Goal: Transaction & Acquisition: Purchase product/service

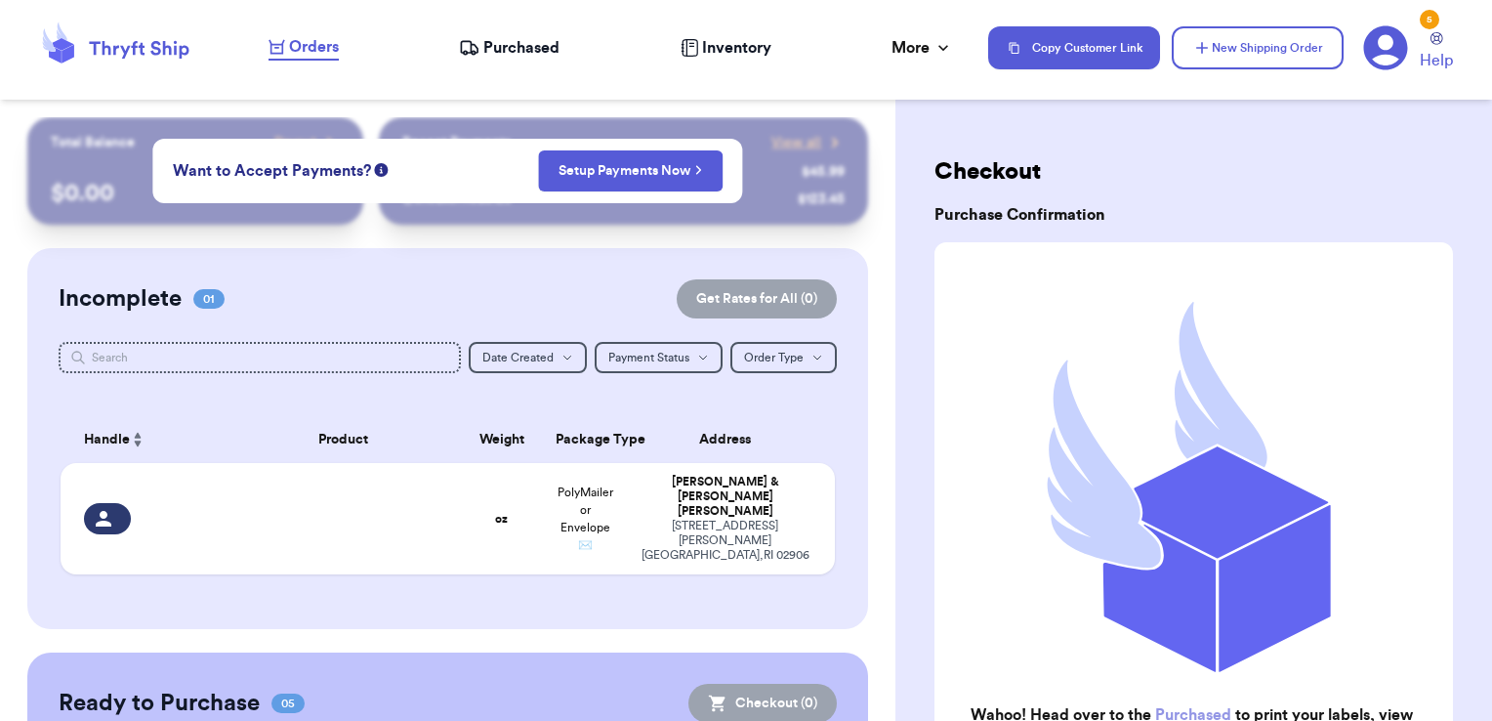
scroll to position [662, 0]
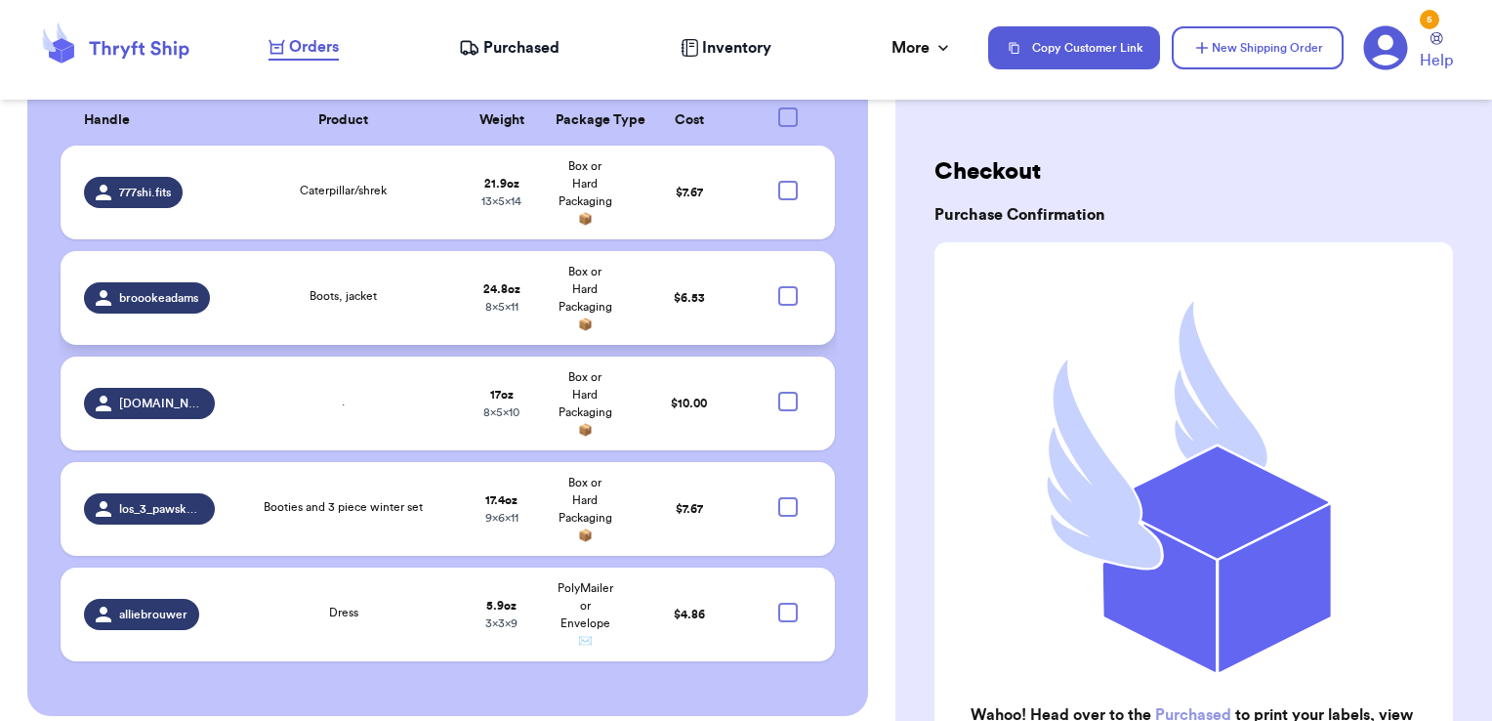
click at [778, 286] on div at bounding box center [788, 296] width 20 height 20
click at [787, 285] on input "checkbox" at bounding box center [787, 285] width 1 height 1
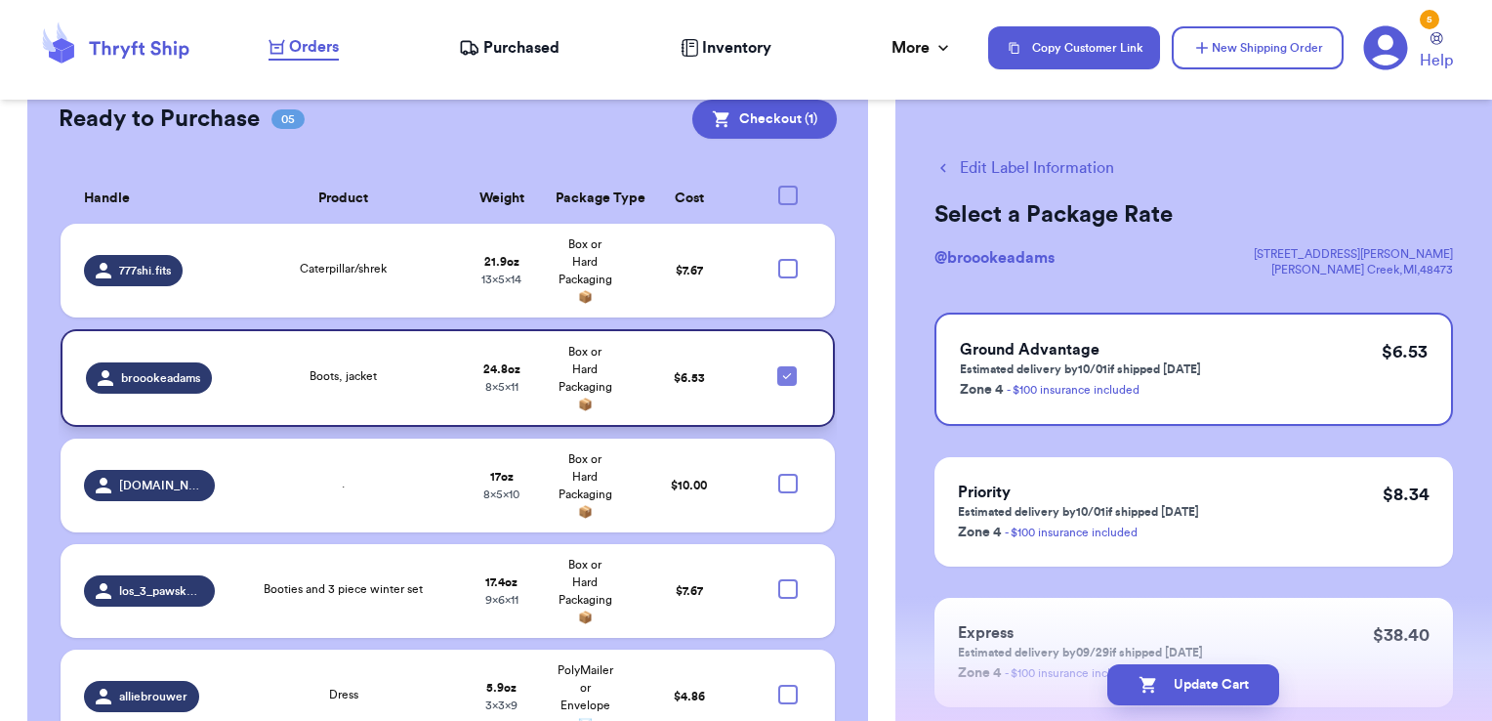
scroll to position [565, 0]
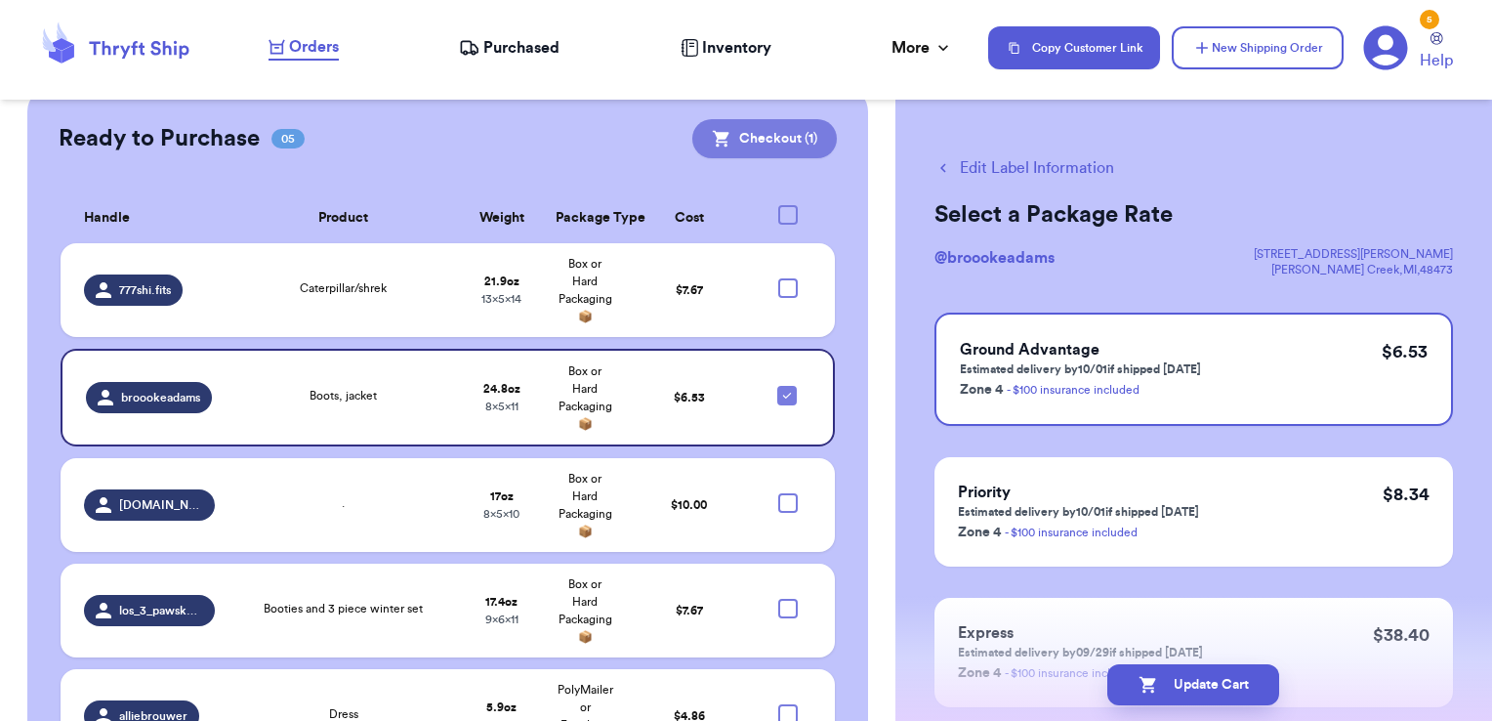
click at [750, 119] on button "Checkout ( 1 )" at bounding box center [764, 138] width 145 height 39
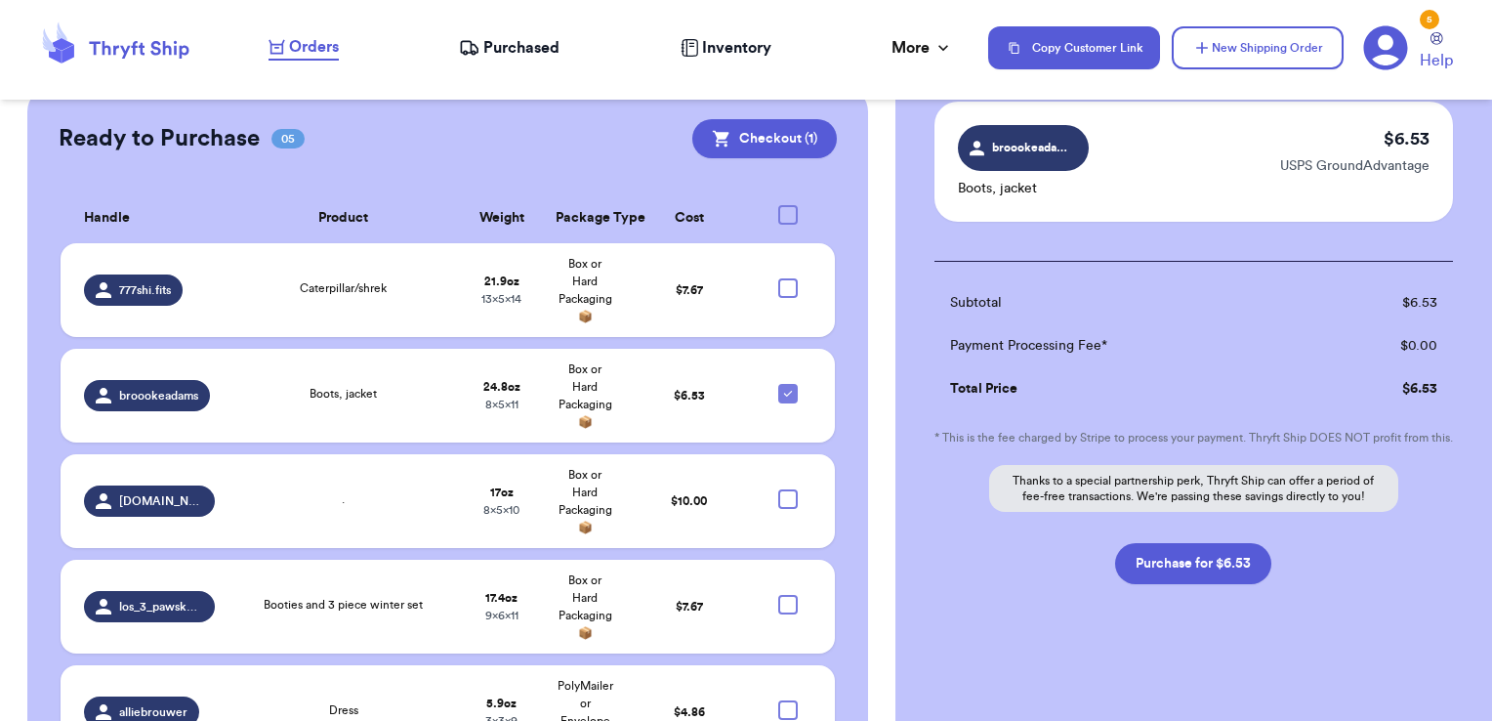
scroll to position [156, 0]
click at [1206, 564] on button "Purchase for $6.53" at bounding box center [1193, 563] width 156 height 41
checkbox input "false"
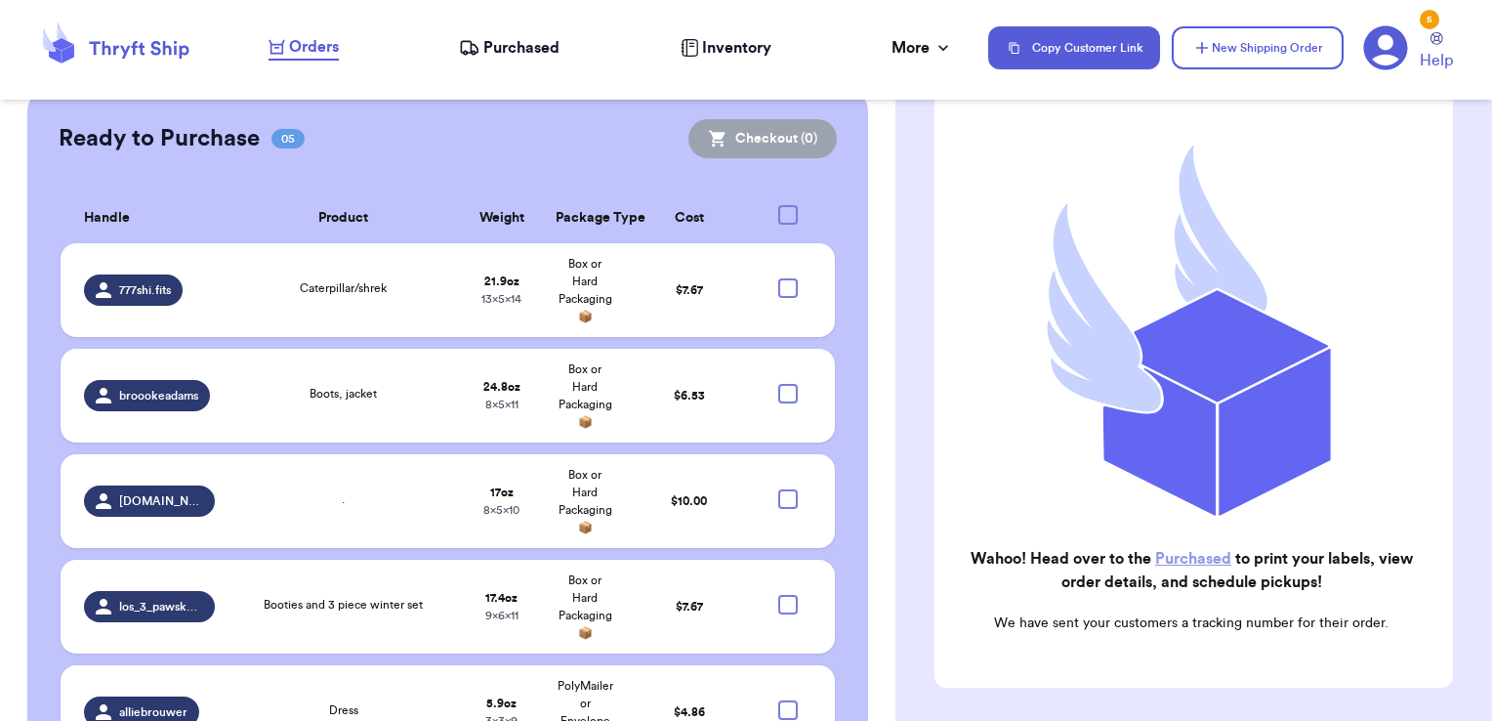
scroll to position [557, 0]
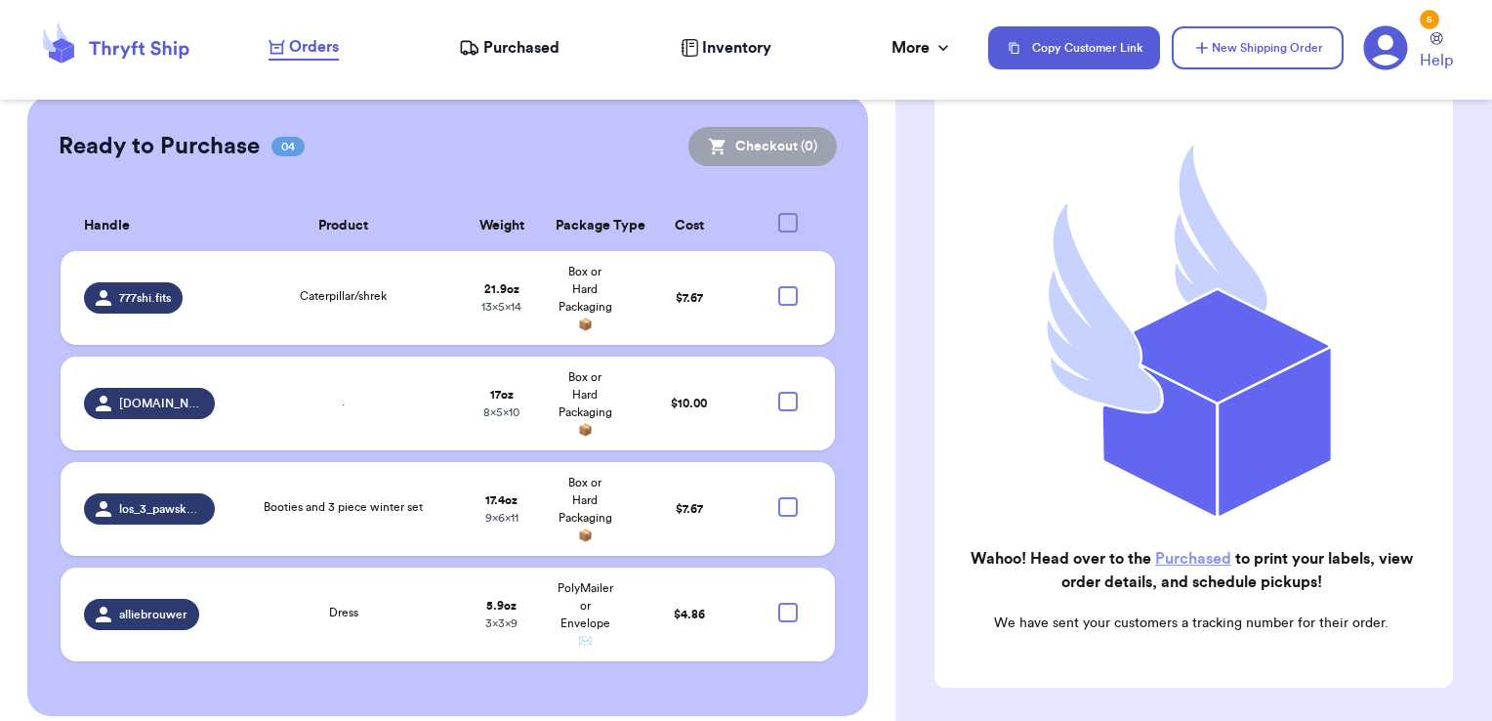
click at [1199, 551] on link "Purchased" at bounding box center [1193, 559] width 76 height 16
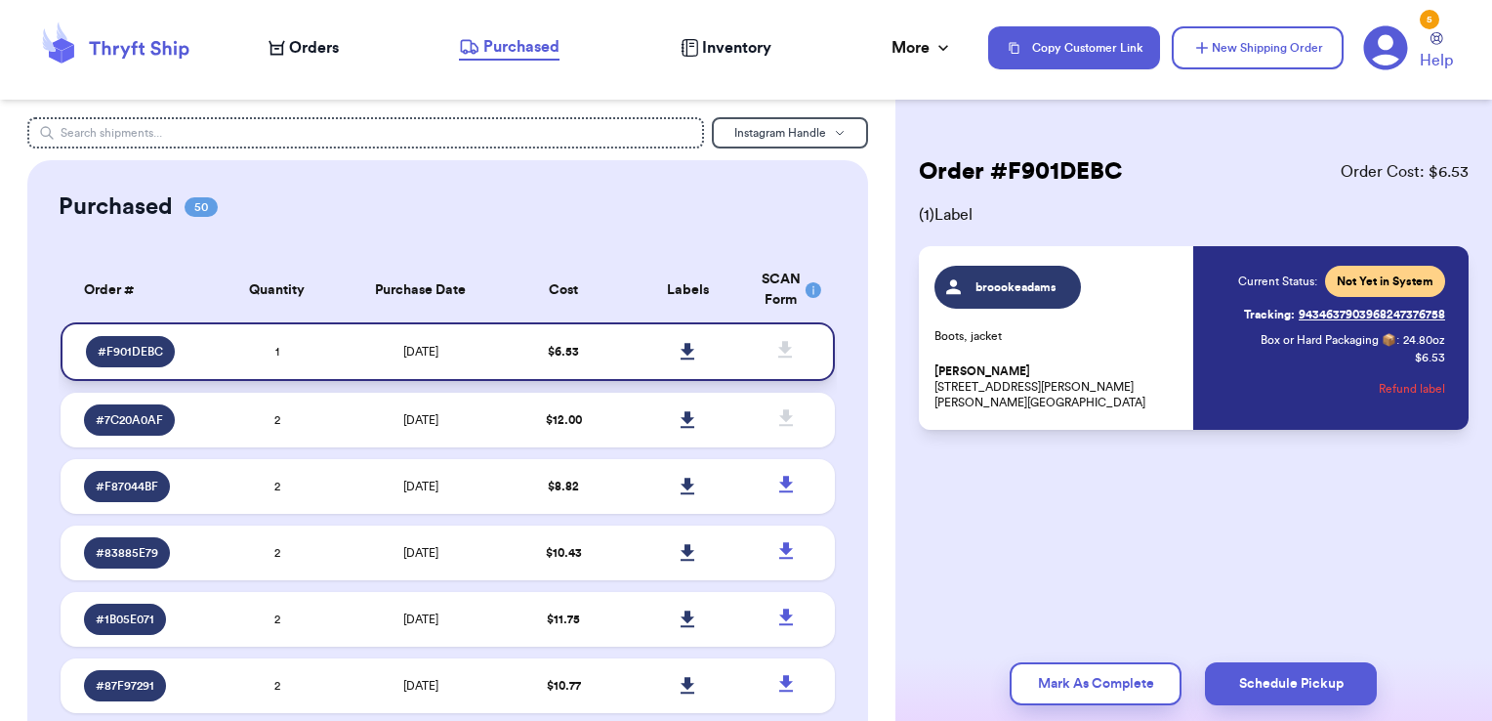
click at [681, 346] on icon at bounding box center [688, 351] width 14 height 17
click at [292, 48] on span "Orders" at bounding box center [314, 47] width 50 height 23
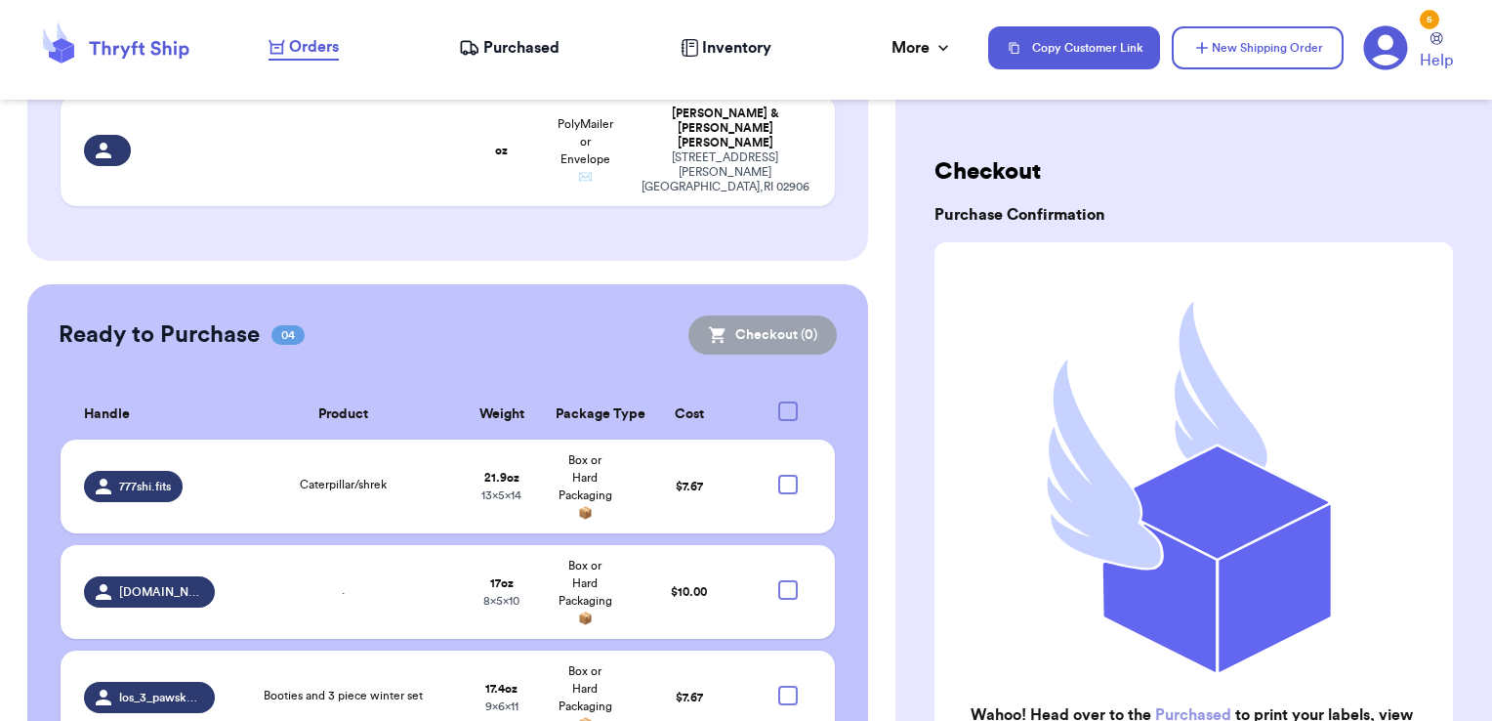
scroll to position [557, 0]
